Goal: Navigation & Orientation: Find specific page/section

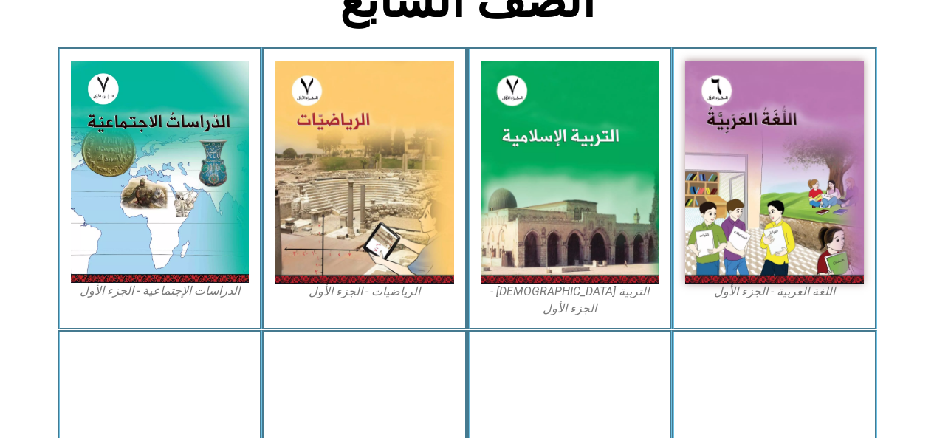
scroll to position [414, 0]
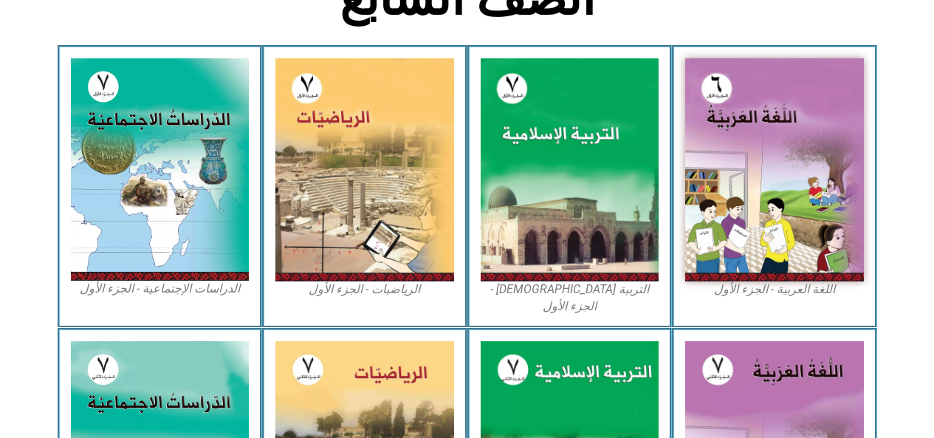
click at [378, 199] on img at bounding box center [364, 169] width 179 height 223
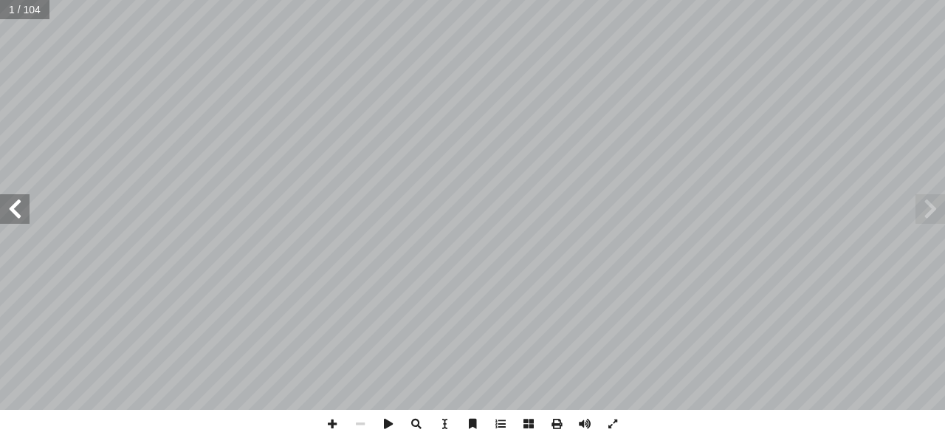
click at [927, 208] on span at bounding box center [931, 209] width 30 height 30
click at [939, 205] on span at bounding box center [931, 209] width 30 height 30
click at [16, 207] on span at bounding box center [15, 209] width 30 height 30
click at [13, 209] on span at bounding box center [15, 209] width 30 height 30
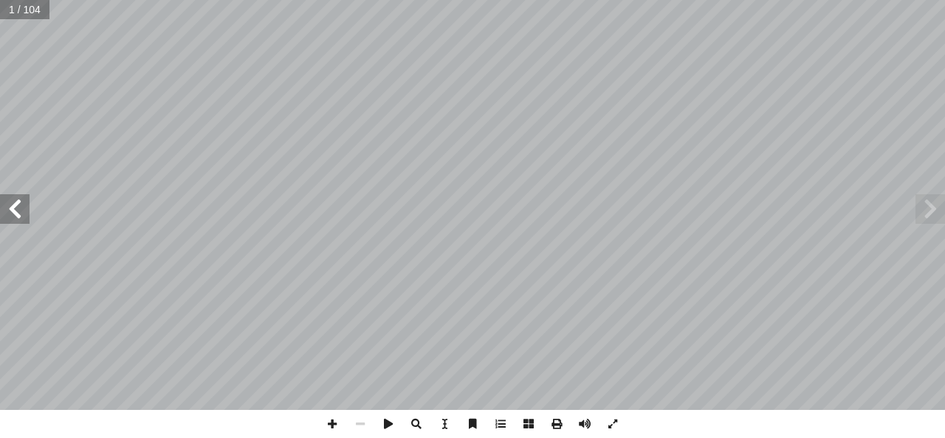
click at [16, 205] on span at bounding box center [15, 209] width 30 height 30
click at [14, 205] on span at bounding box center [15, 209] width 30 height 30
click at [16, 207] on span at bounding box center [15, 209] width 30 height 30
click at [20, 205] on span at bounding box center [15, 209] width 30 height 30
click at [24, 210] on span at bounding box center [15, 209] width 30 height 30
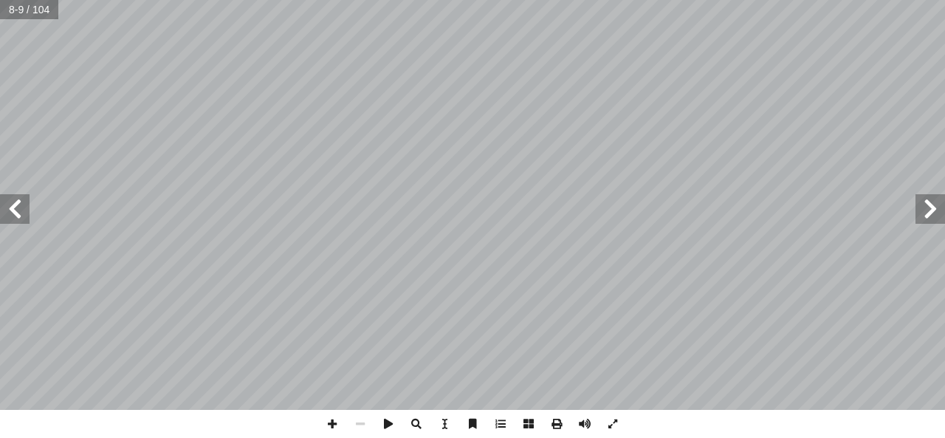
click at [27, 209] on span at bounding box center [15, 209] width 30 height 30
click at [24, 209] on span at bounding box center [15, 209] width 30 height 30
click at [20, 210] on span at bounding box center [15, 209] width 30 height 30
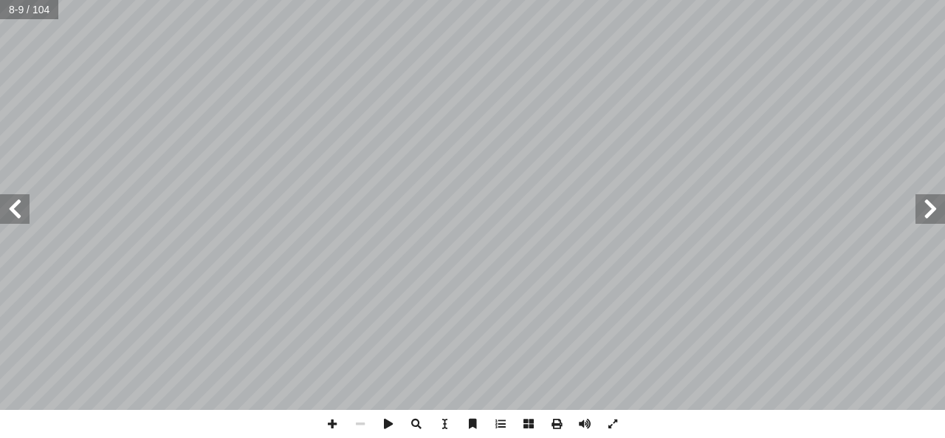
click at [18, 210] on span at bounding box center [15, 209] width 30 height 30
click at [13, 207] on span at bounding box center [15, 209] width 30 height 30
click at [16, 210] on span at bounding box center [15, 209] width 30 height 30
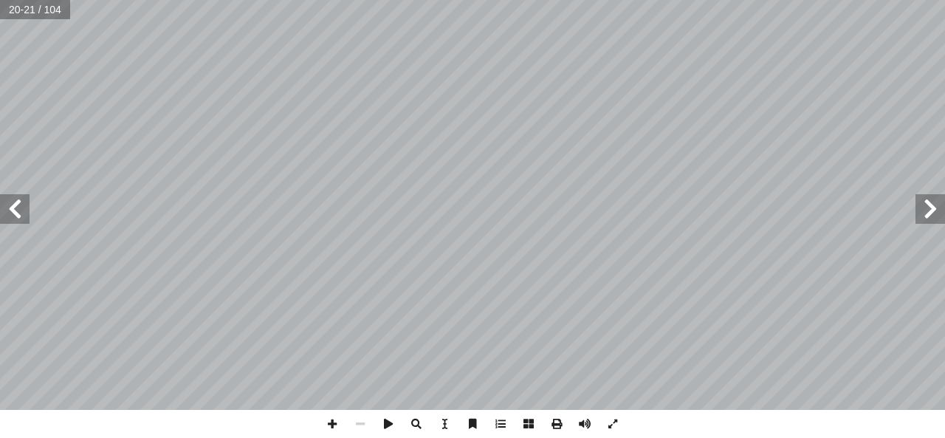
click at [14, 210] on span at bounding box center [15, 209] width 30 height 30
click at [13, 210] on span at bounding box center [15, 209] width 30 height 30
click at [14, 210] on span at bounding box center [15, 209] width 30 height 30
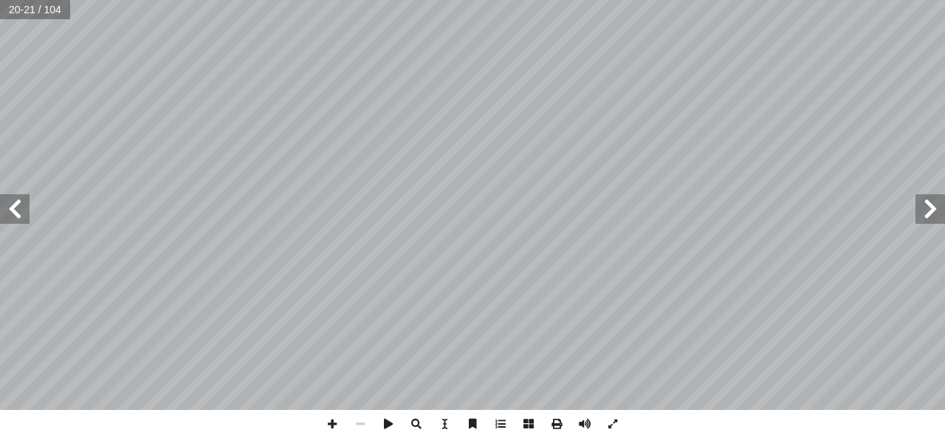
click at [14, 210] on span at bounding box center [15, 209] width 30 height 30
click at [12, 210] on span at bounding box center [15, 209] width 30 height 30
click at [933, 207] on span at bounding box center [931, 209] width 30 height 30
click at [940, 210] on span at bounding box center [931, 209] width 30 height 30
